Goal: Task Accomplishment & Management: Manage account settings

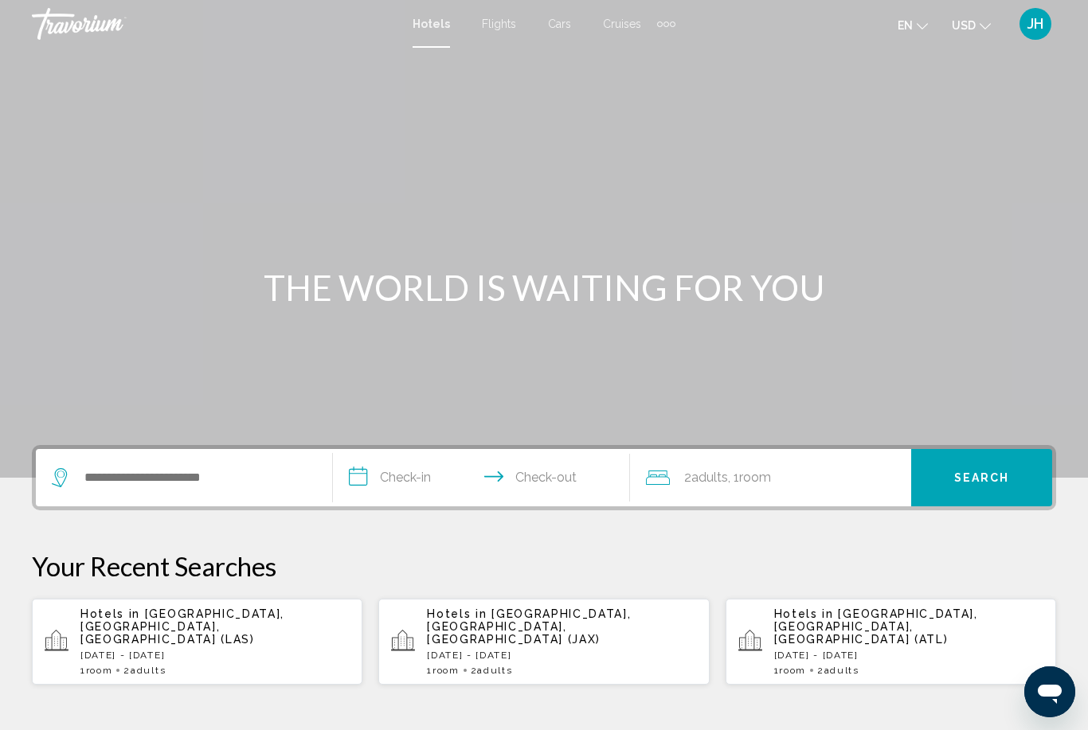
click at [1047, 22] on div "JH" at bounding box center [1035, 24] width 32 height 32
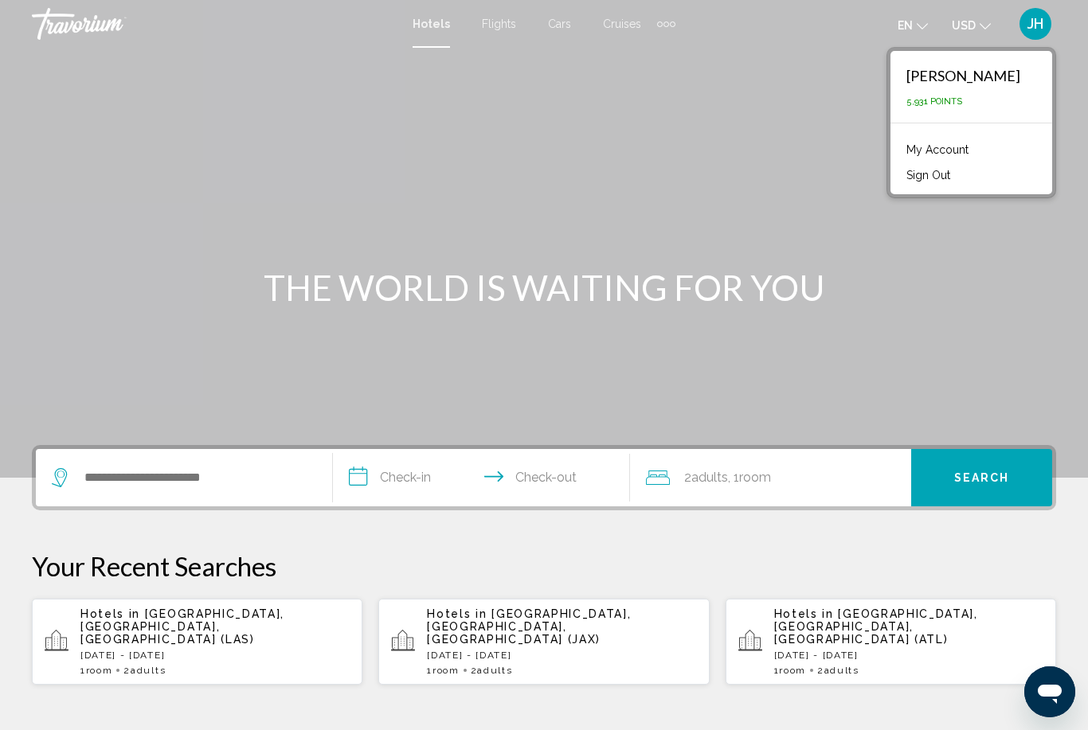
click at [969, 158] on link "My Account" at bounding box center [937, 149] width 78 height 21
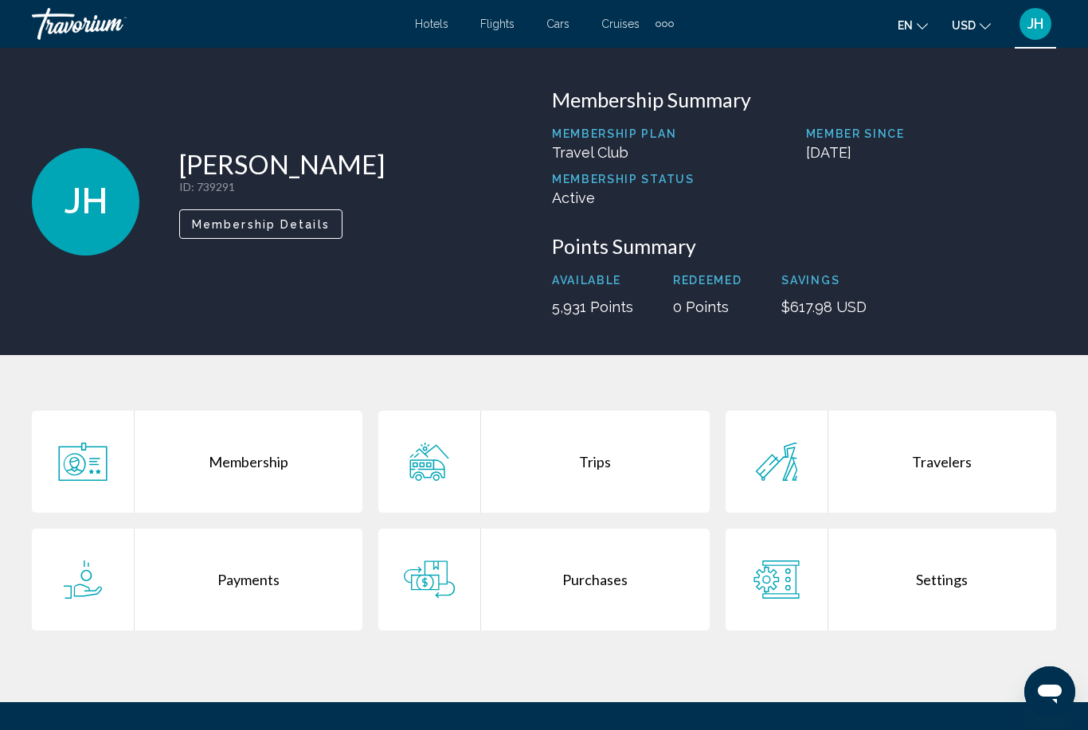
click at [638, 585] on div "Purchases" at bounding box center [595, 580] width 228 height 102
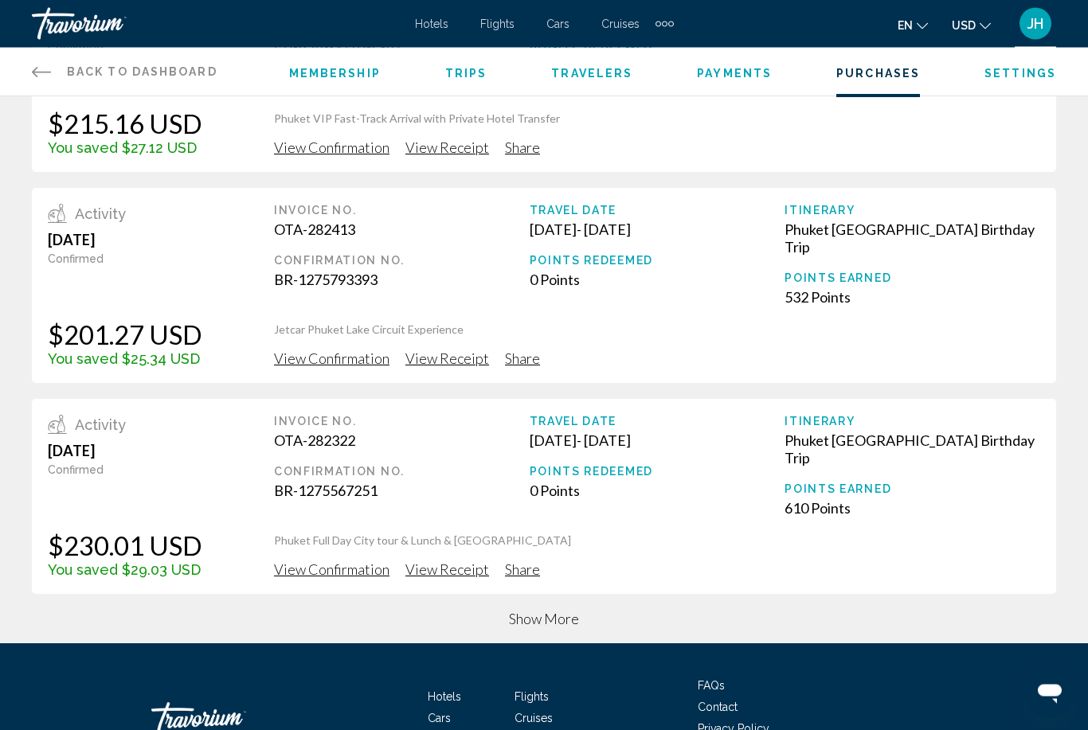
scroll to position [527, 0]
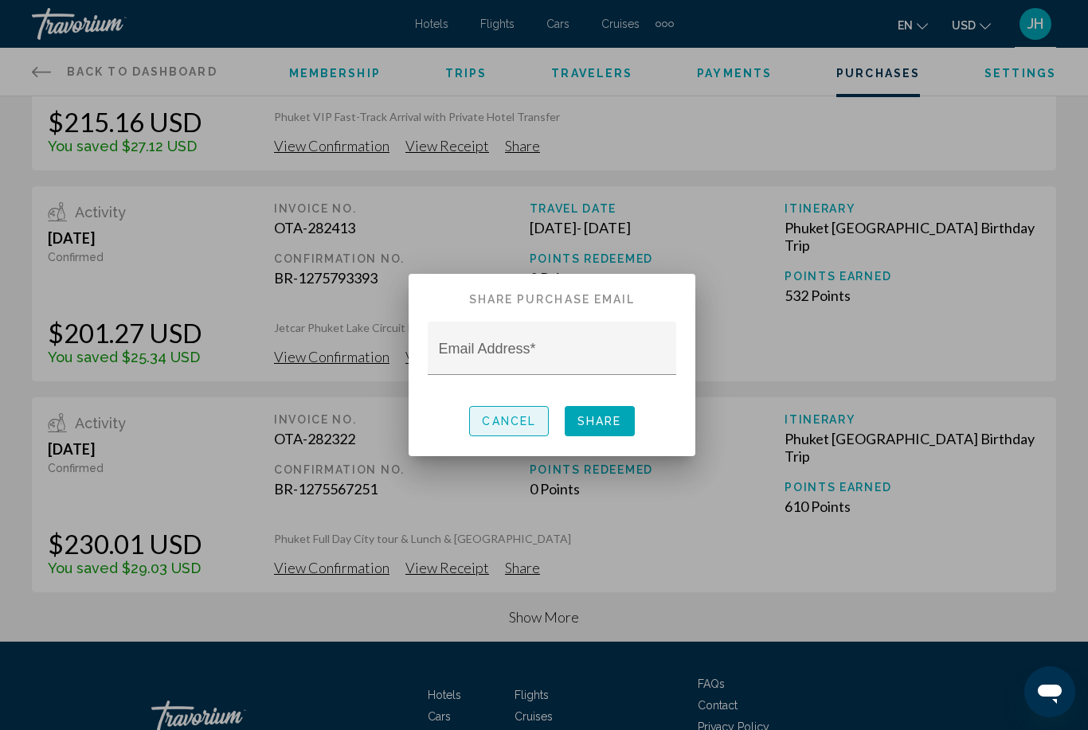
click at [507, 419] on span "Cancel" at bounding box center [509, 422] width 54 height 13
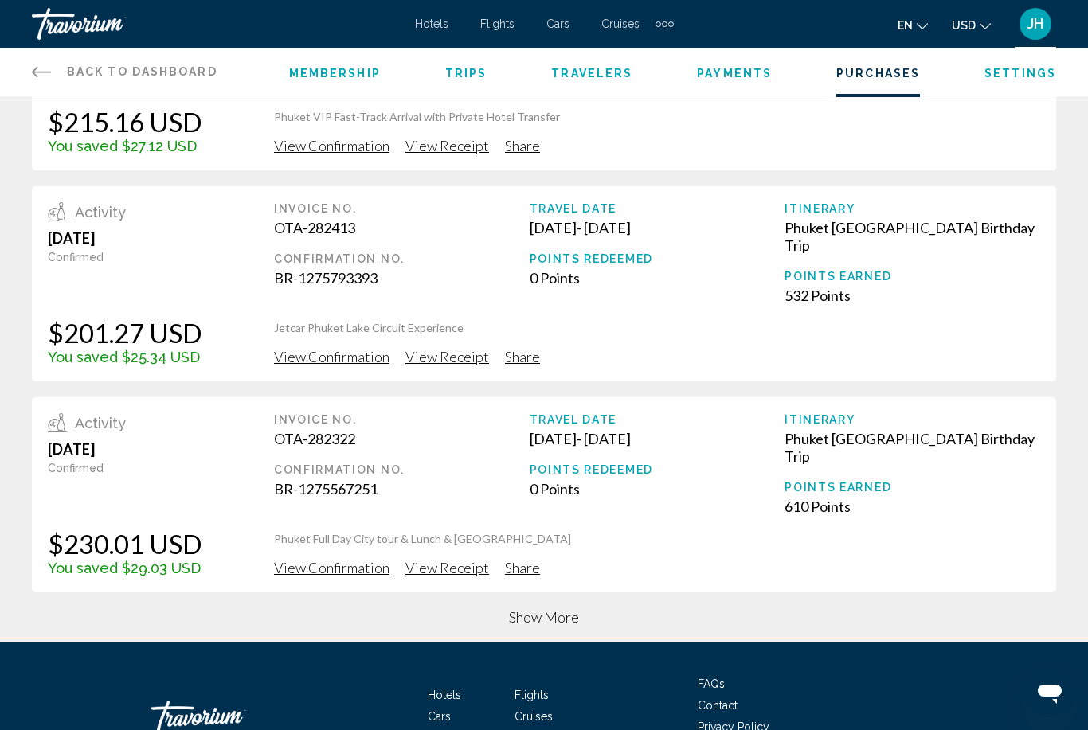
click at [563, 608] on span "Show More" at bounding box center [544, 617] width 70 height 18
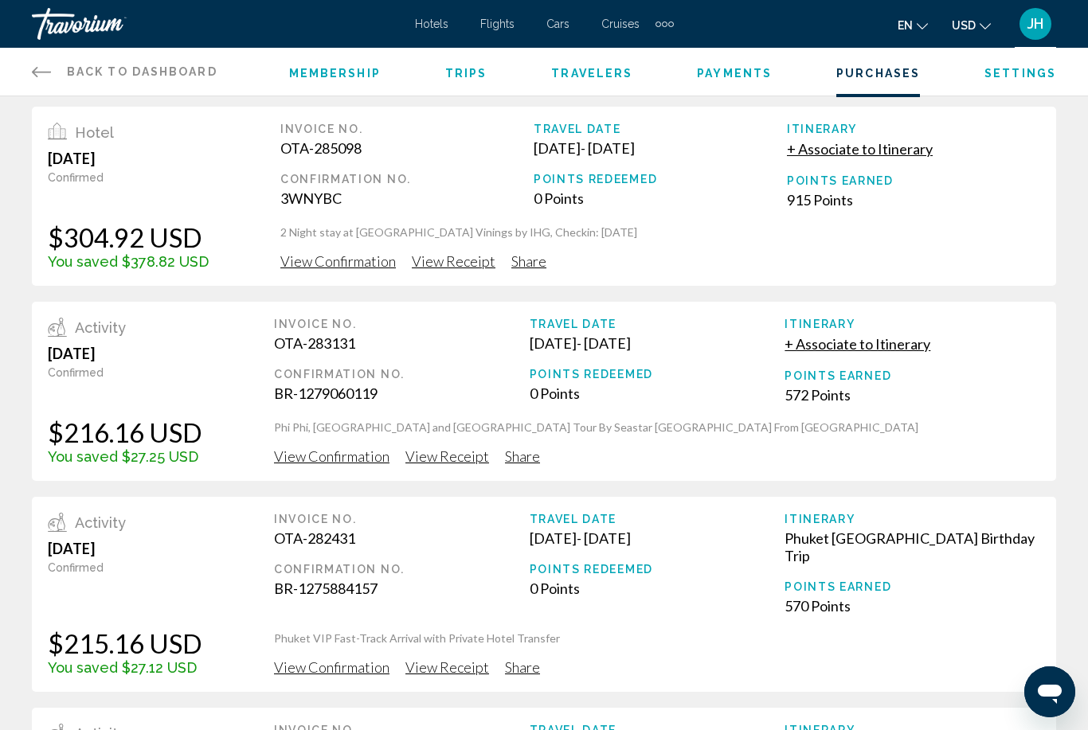
scroll to position [0, 0]
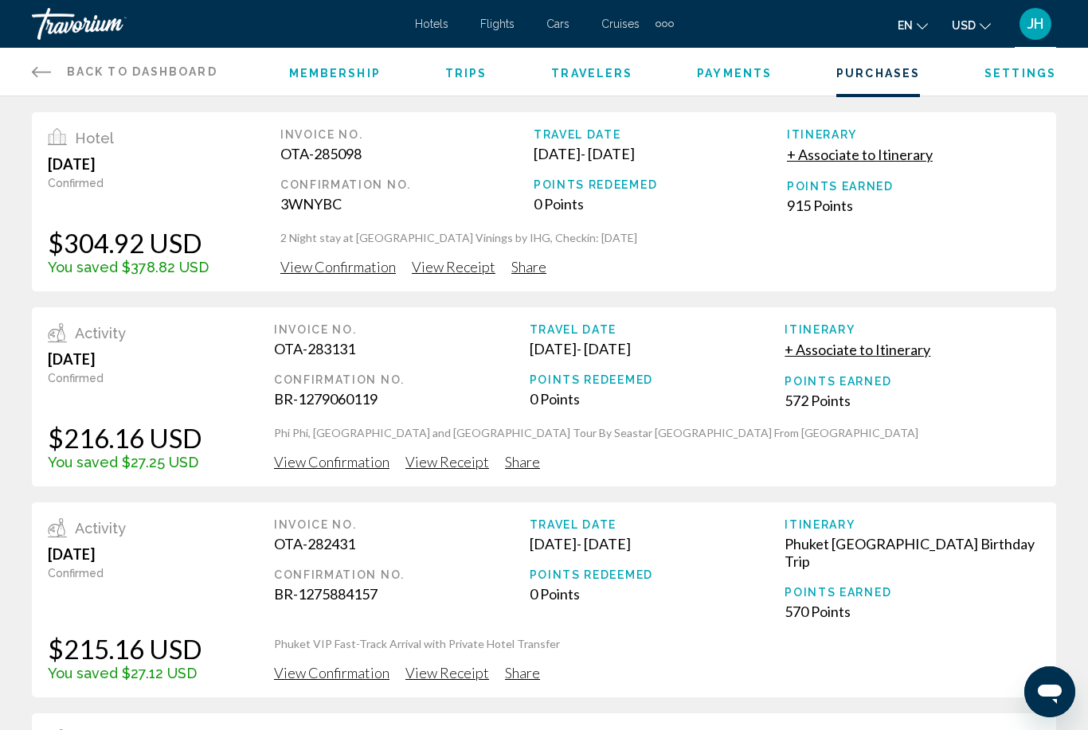
click at [1043, 690] on icon "Open messaging window" at bounding box center [1050, 694] width 24 height 19
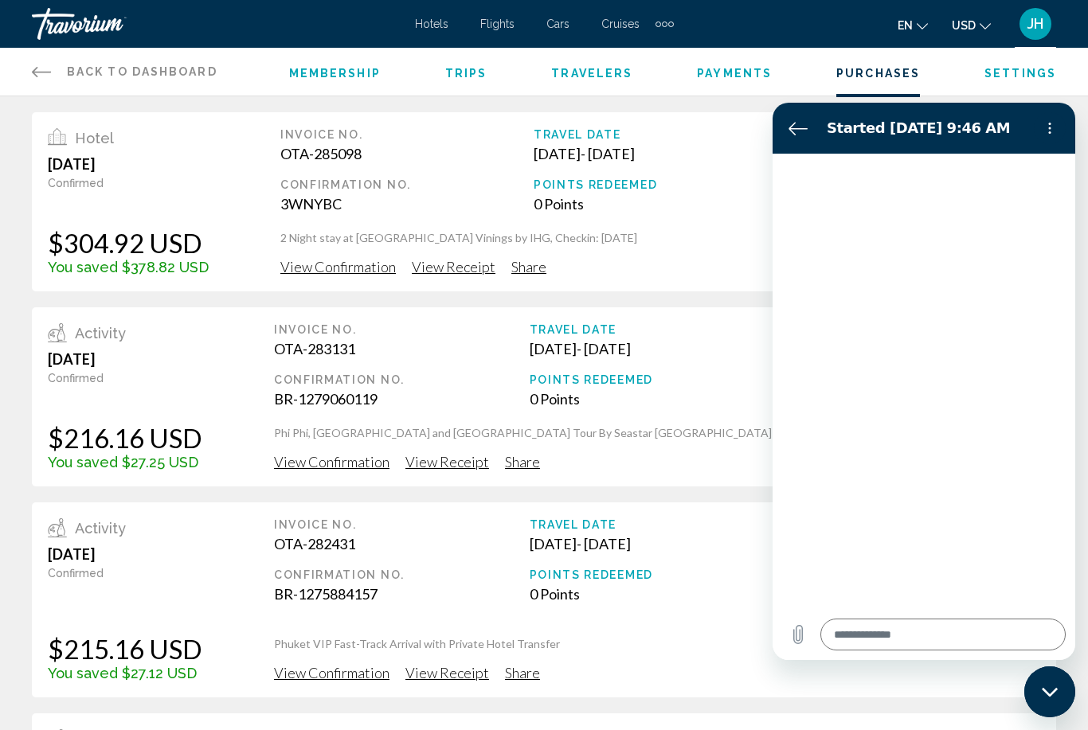
type textarea "*"
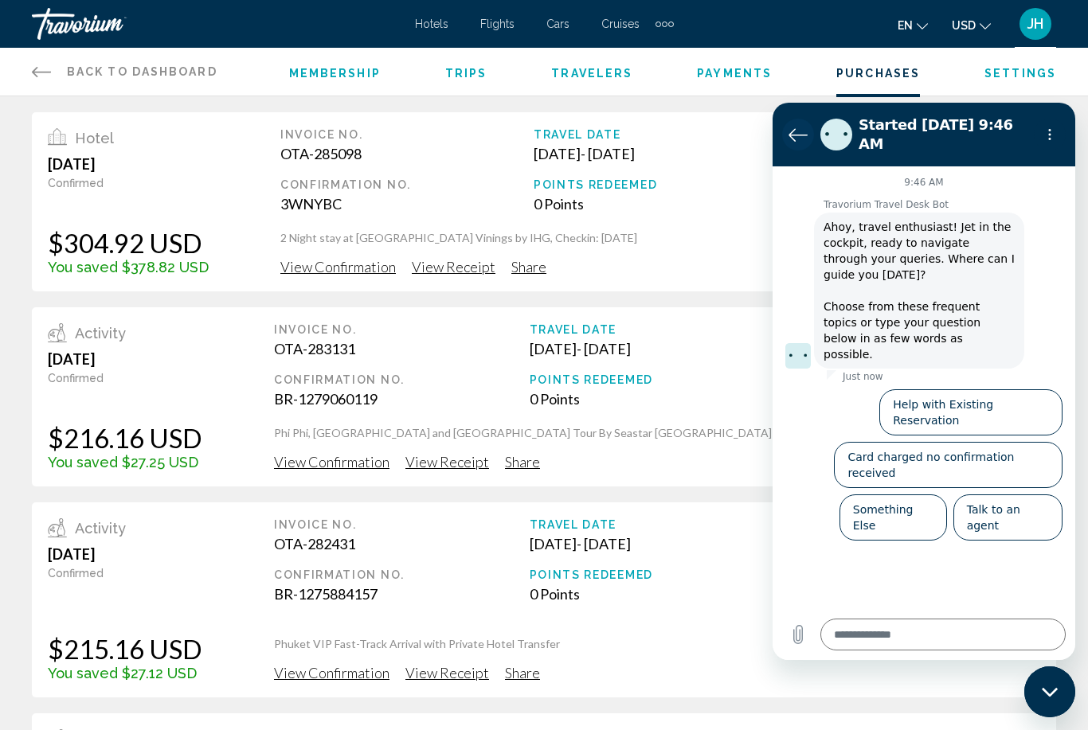
click at [808, 135] on button "Back to the conversation list" at bounding box center [798, 135] width 32 height 32
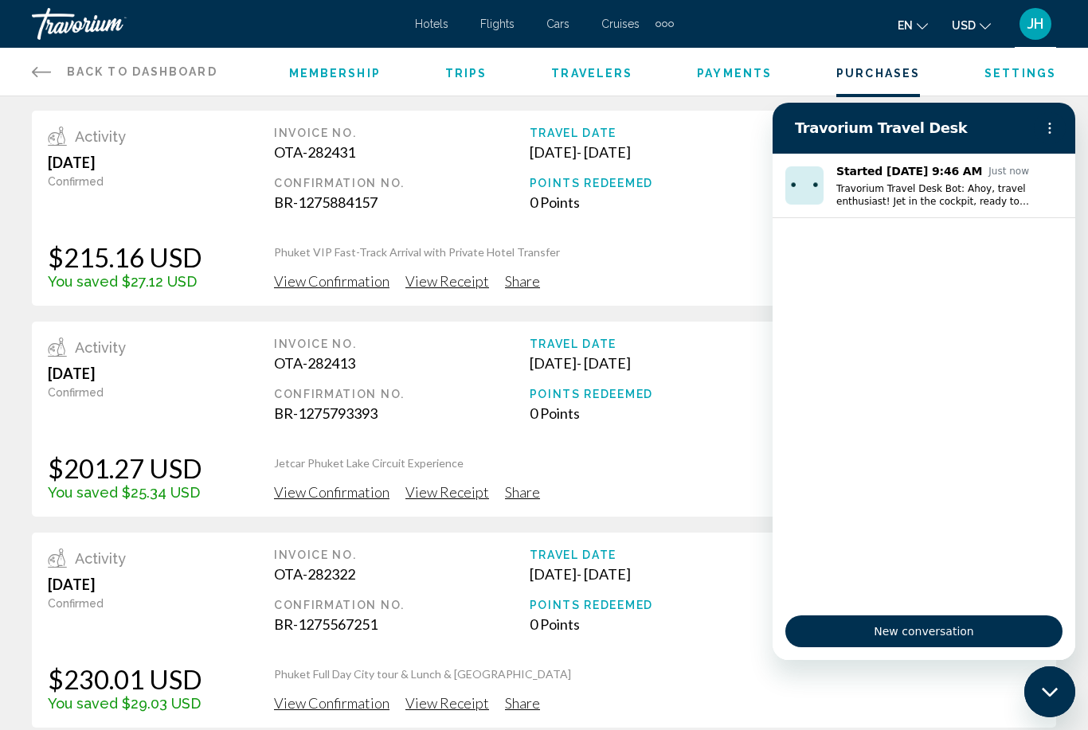
scroll to position [51, 0]
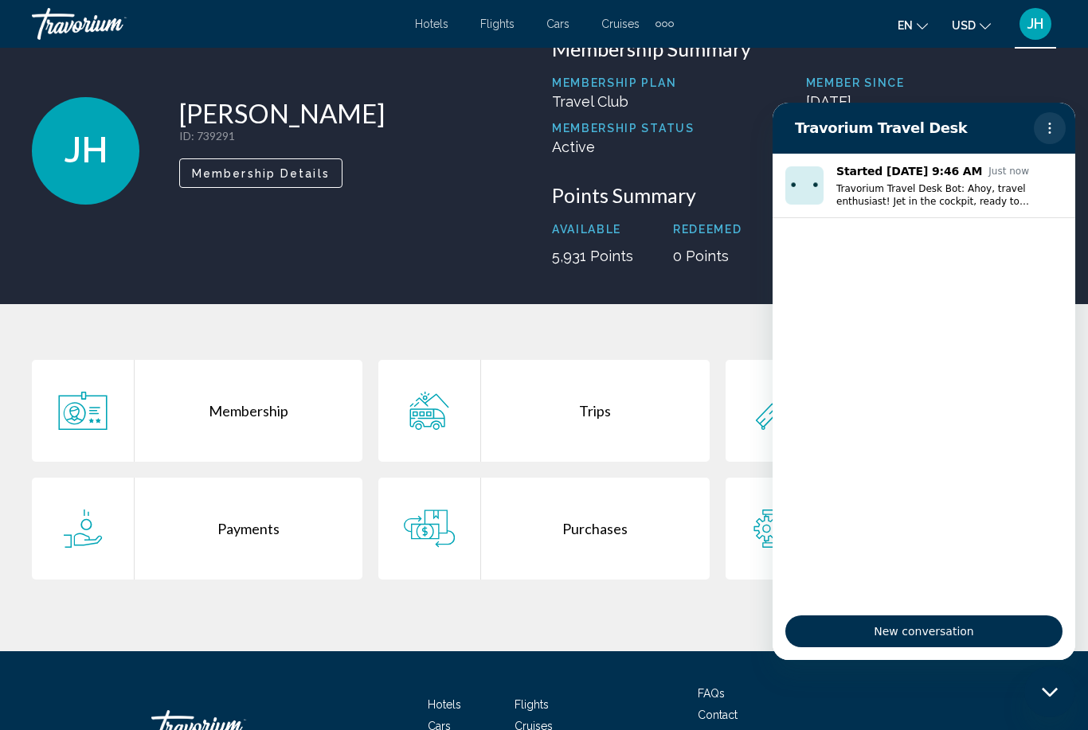
click at [1063, 134] on button "Options menu" at bounding box center [1050, 128] width 32 height 32
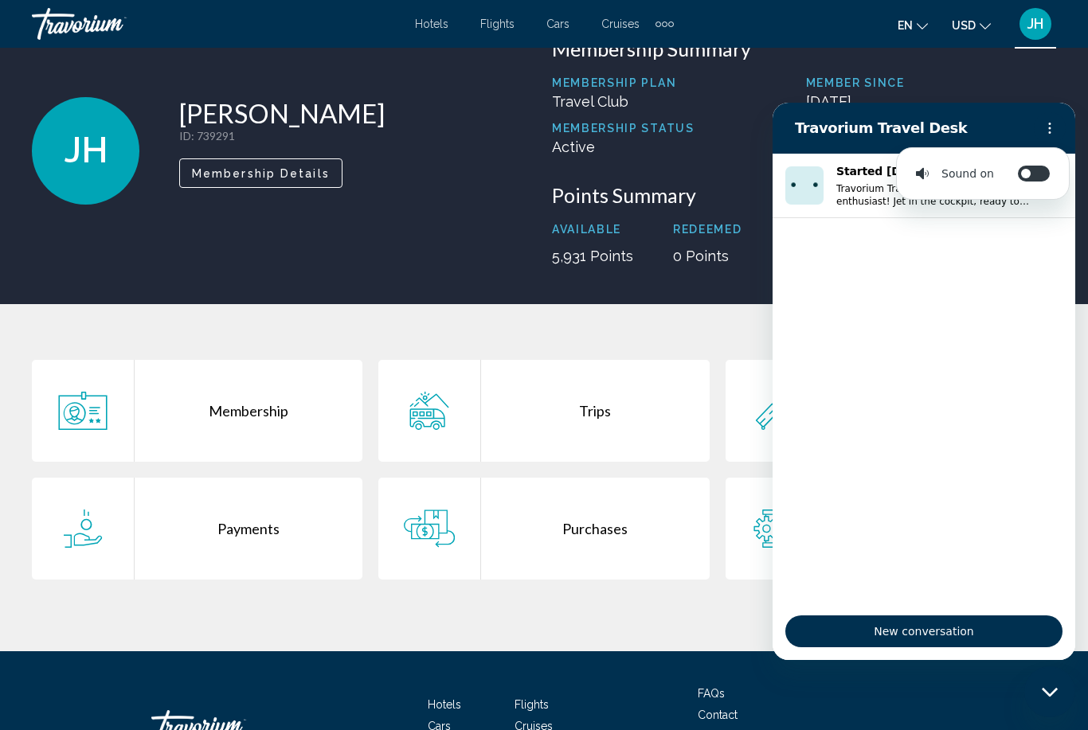
click at [729, 195] on h3 "Points Summary" at bounding box center [804, 195] width 504 height 24
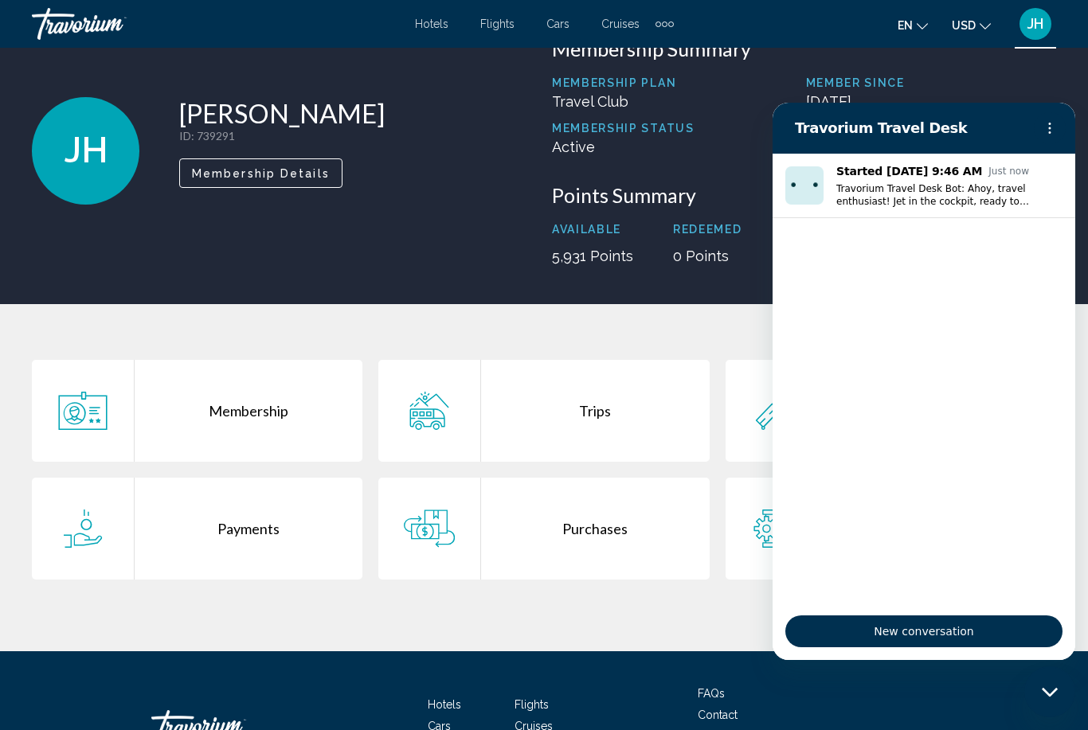
click at [595, 413] on div "Trips" at bounding box center [595, 411] width 228 height 102
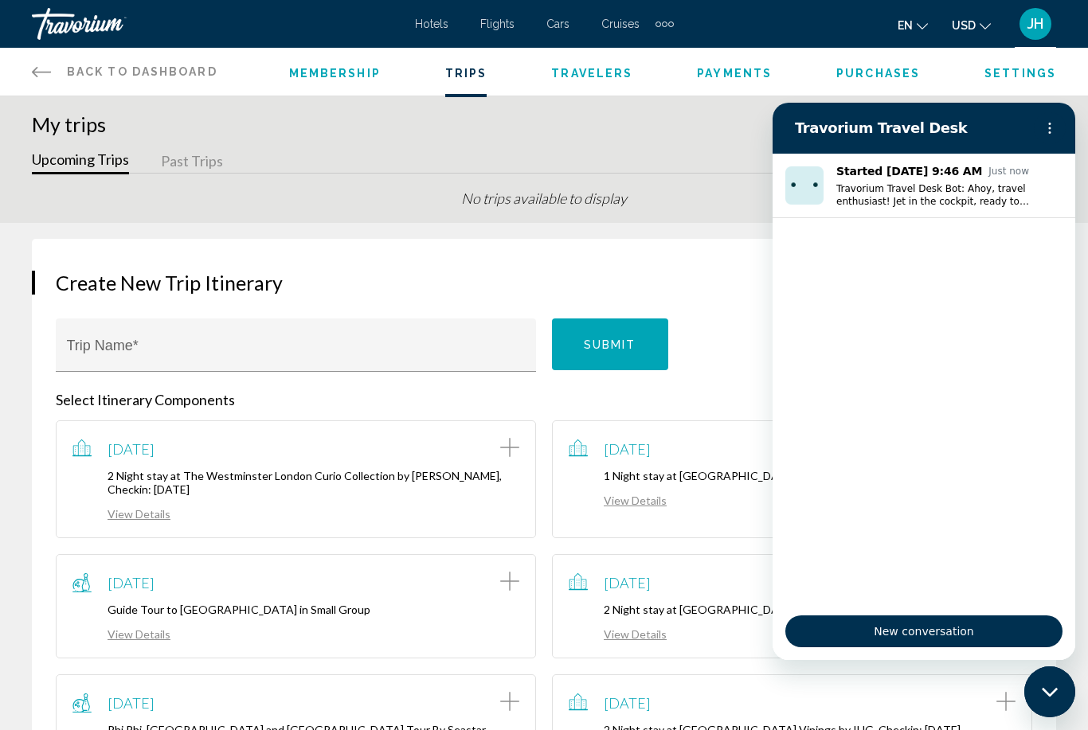
click at [1055, 729] on html "Skip to main content Hotels Flights Cars Cruises Activities Hotels Flights Cars…" at bounding box center [544, 365] width 1088 height 730
click at [1043, 729] on html "Skip to main content Hotels Flights Cars Cruises Activities Hotels Flights Cars…" at bounding box center [544, 365] width 1088 height 730
click at [1033, 729] on html "Skip to main content Hotels Flights Cars Cruises Activities Hotels Flights Cars…" at bounding box center [544, 365] width 1088 height 730
click at [1042, 729] on html "Skip to main content Hotels Flights Cars Cruises Activities Hotels Flights Cars…" at bounding box center [544, 365] width 1088 height 730
click at [1045, 729] on html "Skip to main content Hotels Flights Cars Cruises Activities Hotels Flights Cars…" at bounding box center [544, 365] width 1088 height 730
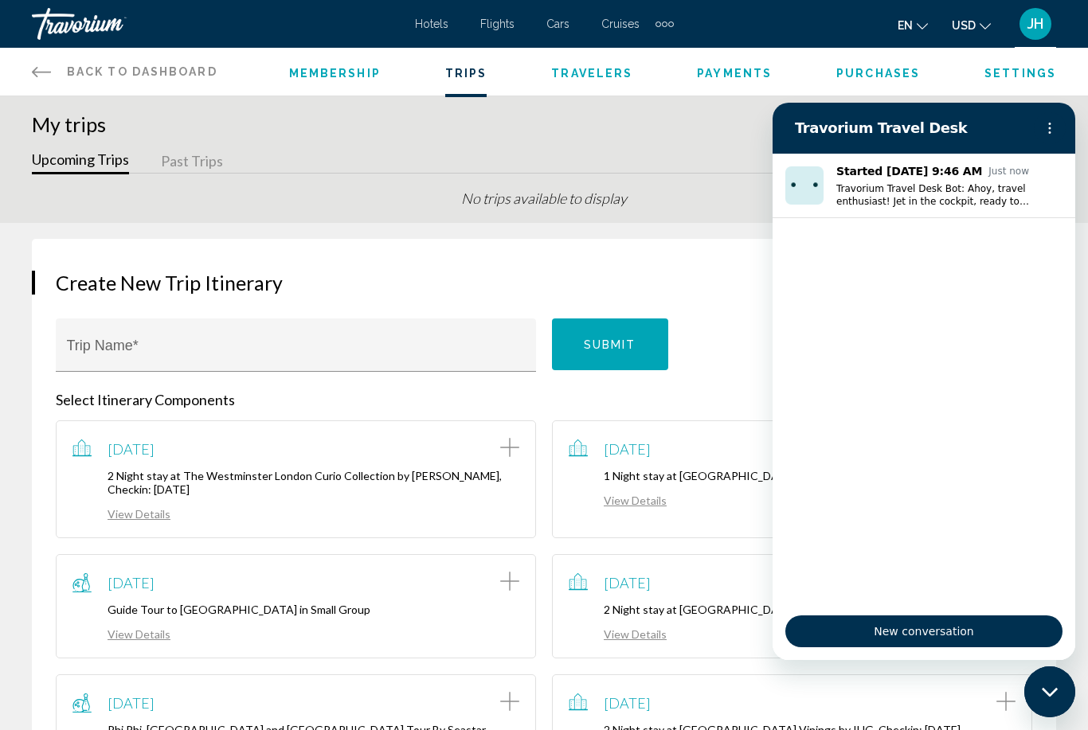
scroll to position [53, 0]
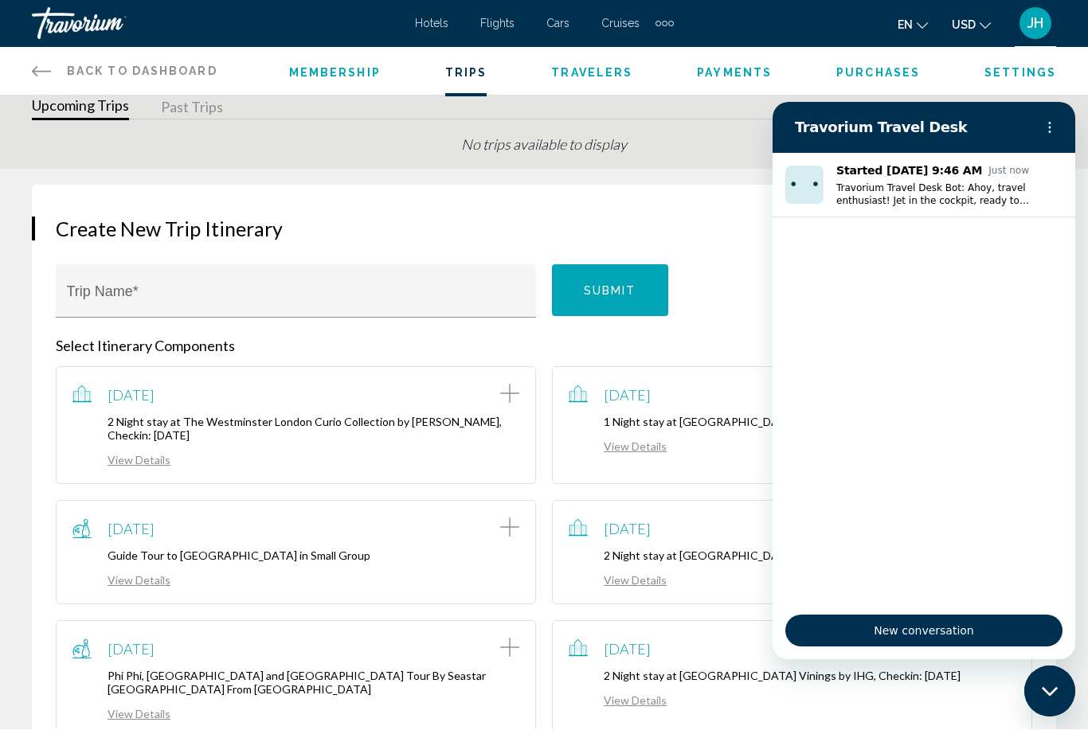
click at [1058, 695] on div "Close messaging window" at bounding box center [1050, 691] width 48 height 48
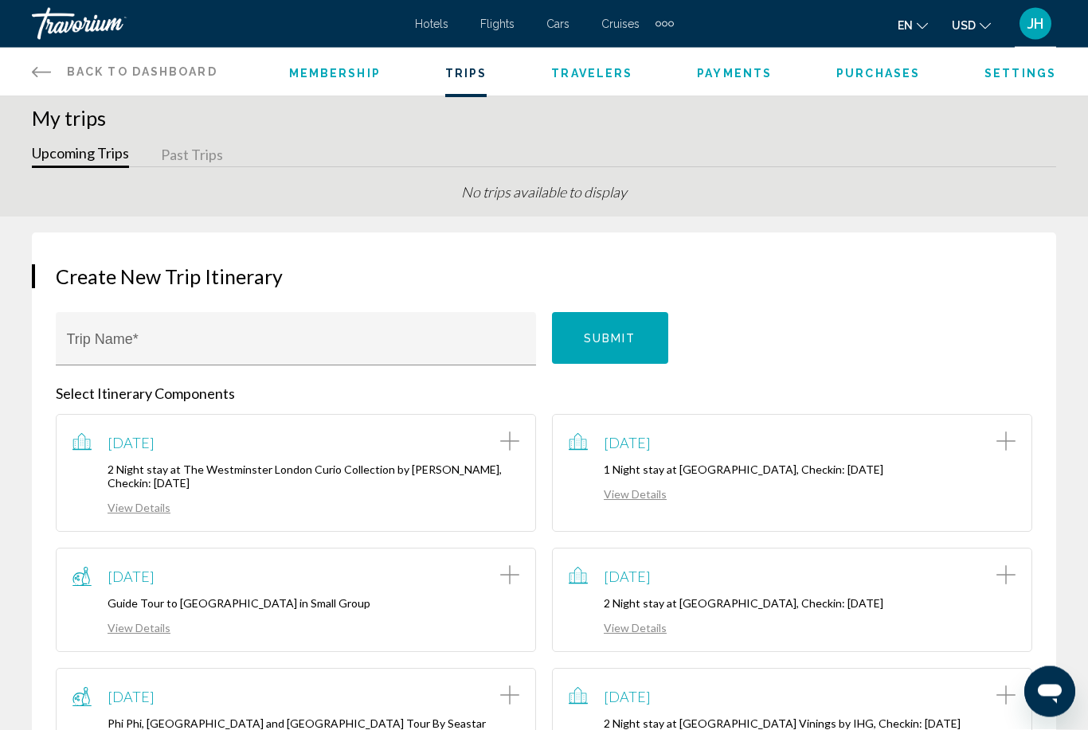
scroll to position [0, 0]
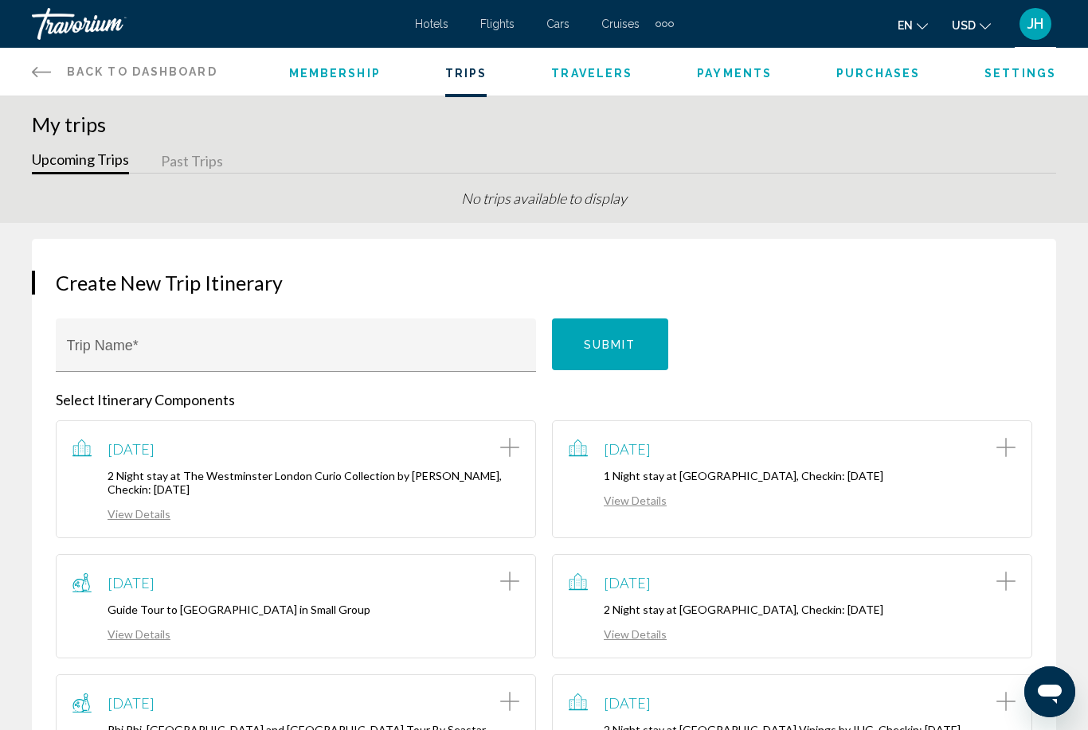
click at [100, 70] on span "Back to Dashboard" at bounding box center [142, 71] width 150 height 13
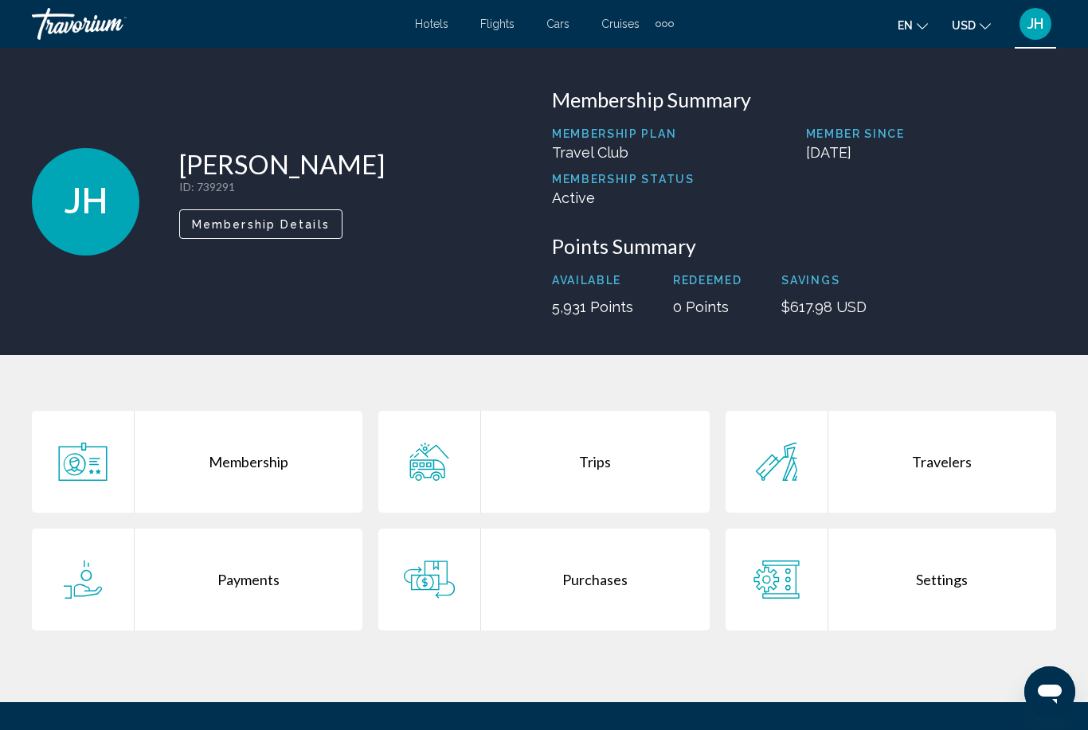
click at [261, 471] on div "Membership" at bounding box center [249, 462] width 228 height 102
